Goal: Task Accomplishment & Management: Complete application form

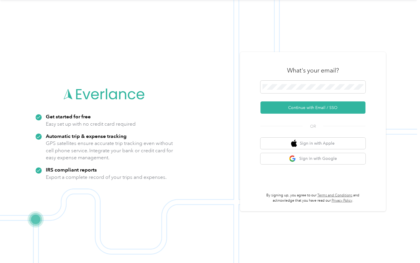
scroll to position [19, 0]
click at [314, 156] on button "Sign in with Google" at bounding box center [313, 158] width 105 height 11
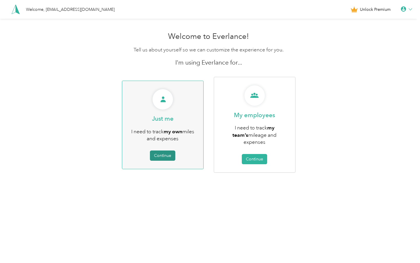
click at [167, 151] on button "Continue" at bounding box center [162, 155] width 25 height 10
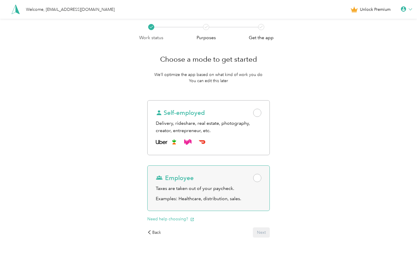
click at [171, 166] on div "Employee Taxes are taken out of your paycheck. Examples: Healthcare, distributi…" at bounding box center [208, 188] width 123 height 46
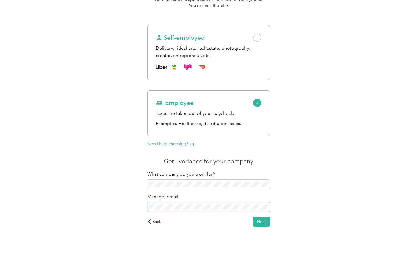
scroll to position [75, 0]
click at [254, 217] on div "Back Next" at bounding box center [208, 222] width 123 height 10
click at [255, 219] on button "Next" at bounding box center [261, 222] width 17 height 10
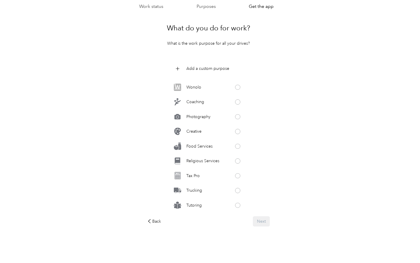
scroll to position [264, 0]
click at [224, 201] on div "Tutoring" at bounding box center [209, 205] width 74 height 12
click at [261, 222] on button "Next" at bounding box center [261, 221] width 17 height 10
